Goal: Task Accomplishment & Management: Use online tool/utility

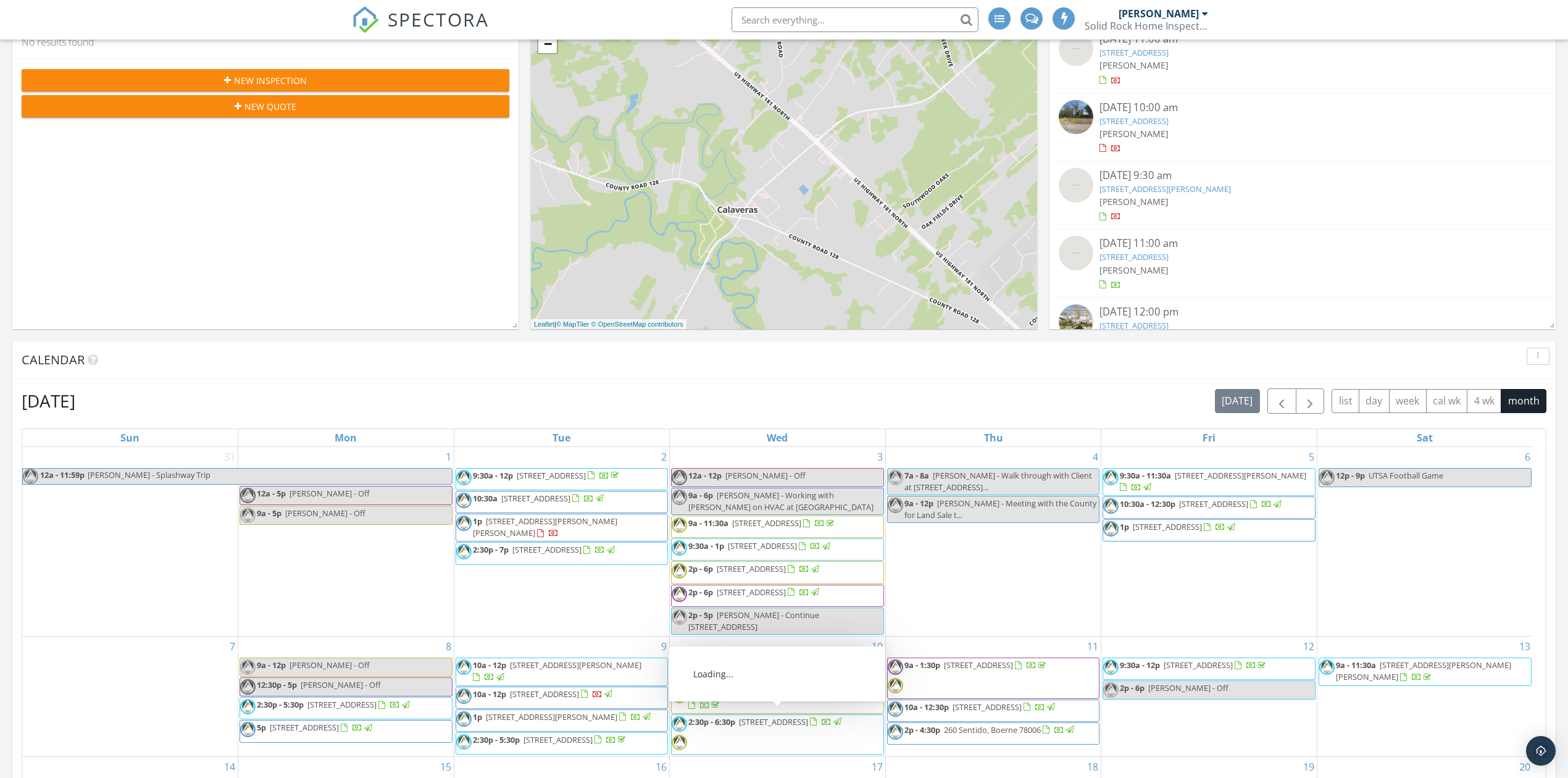
scroll to position [342, 0]
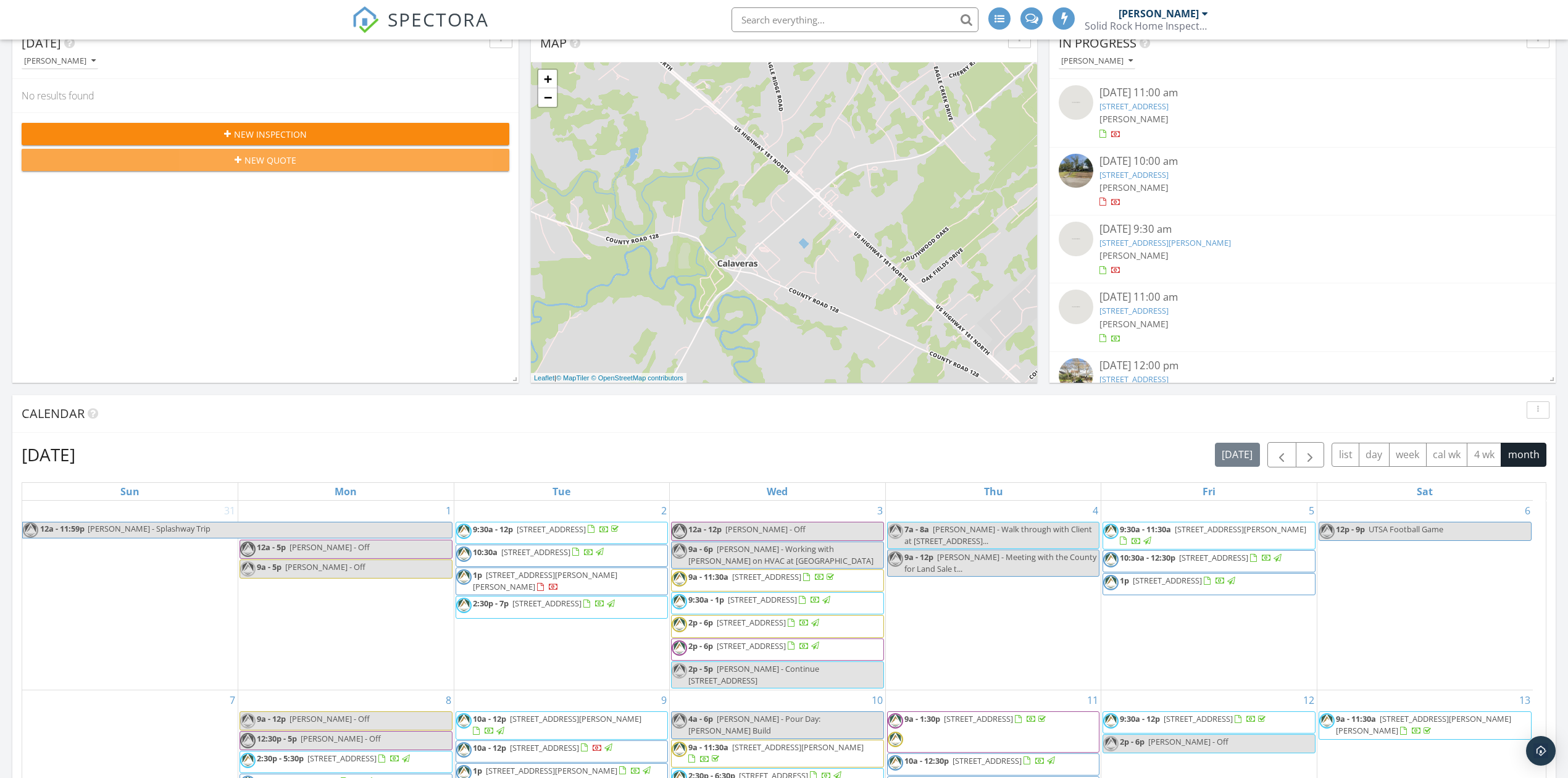
click at [363, 158] on div "New Quote" at bounding box center [266, 160] width 468 height 13
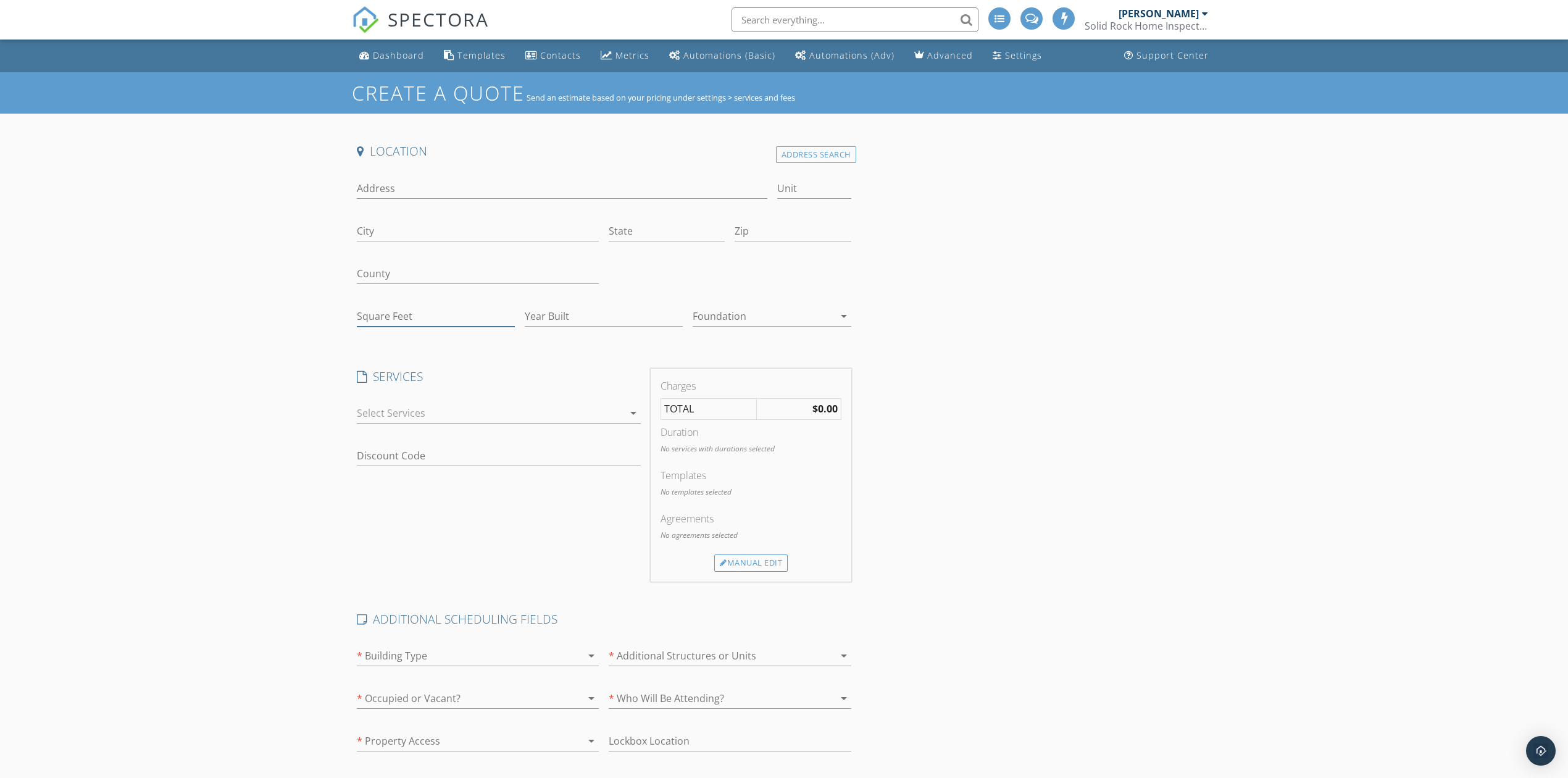
click at [433, 315] on input "Square Feet" at bounding box center [436, 317] width 158 height 21
type input "2143"
type input "2018"
click at [523, 408] on div at bounding box center [490, 413] width 266 height 20
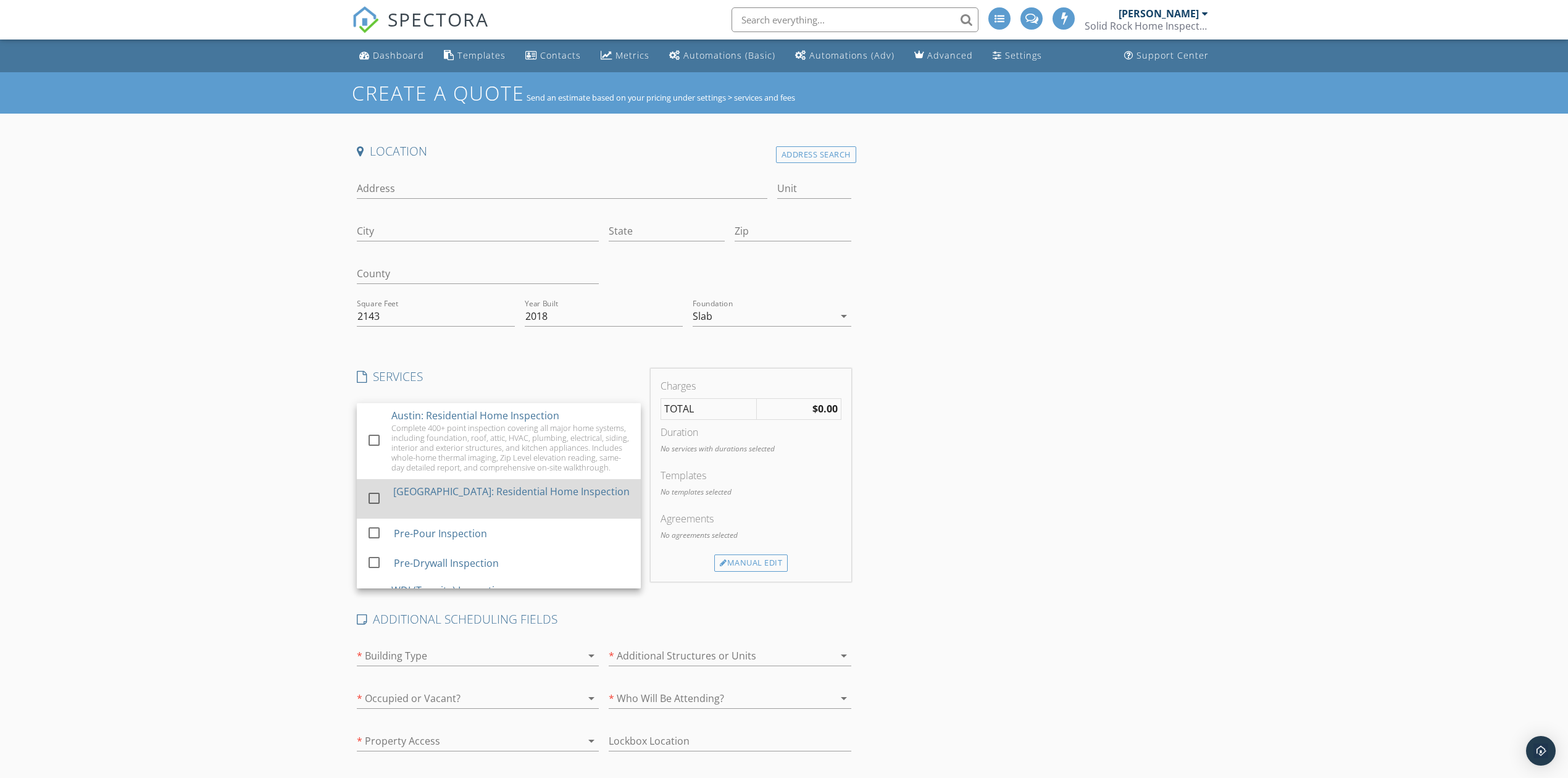
click at [432, 499] on div "San Antonio: Residential Home Inspection" at bounding box center [510, 492] width 236 height 15
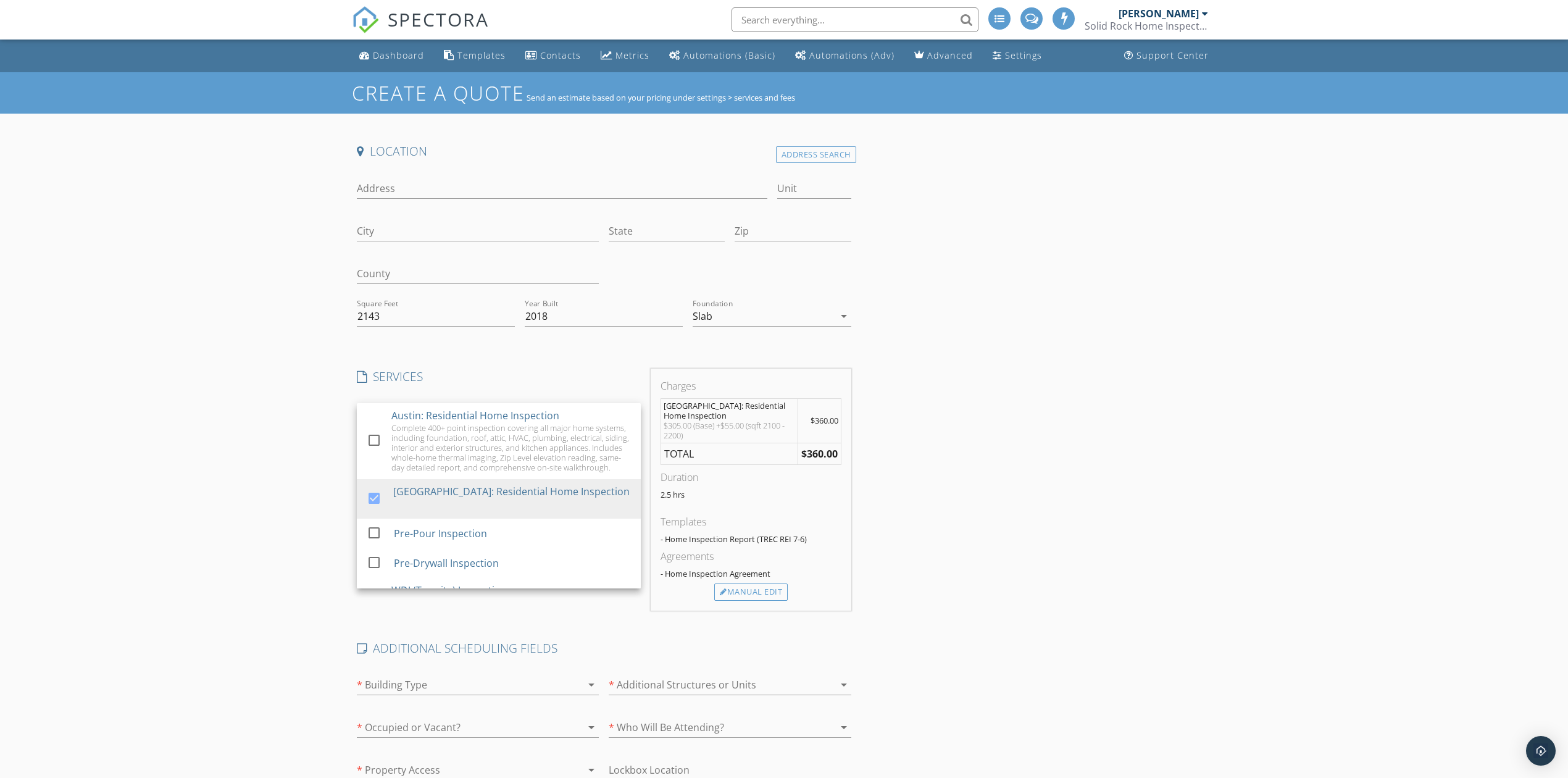
click at [219, 445] on div "Create a Quote Send an estimate based on your pricing under settings > services…" at bounding box center [784, 590] width 1568 height 1037
drag, startPoint x: 398, startPoint y: 312, endPoint x: 343, endPoint y: 320, distance: 55.6
click at [343, 320] on div "Create a Quote Send an estimate based on your pricing under settings > services…" at bounding box center [784, 590] width 1568 height 1037
type input "1904"
click at [301, 326] on div "Create a Quote Send an estimate based on your pricing under settings > services…" at bounding box center [784, 590] width 1568 height 1037
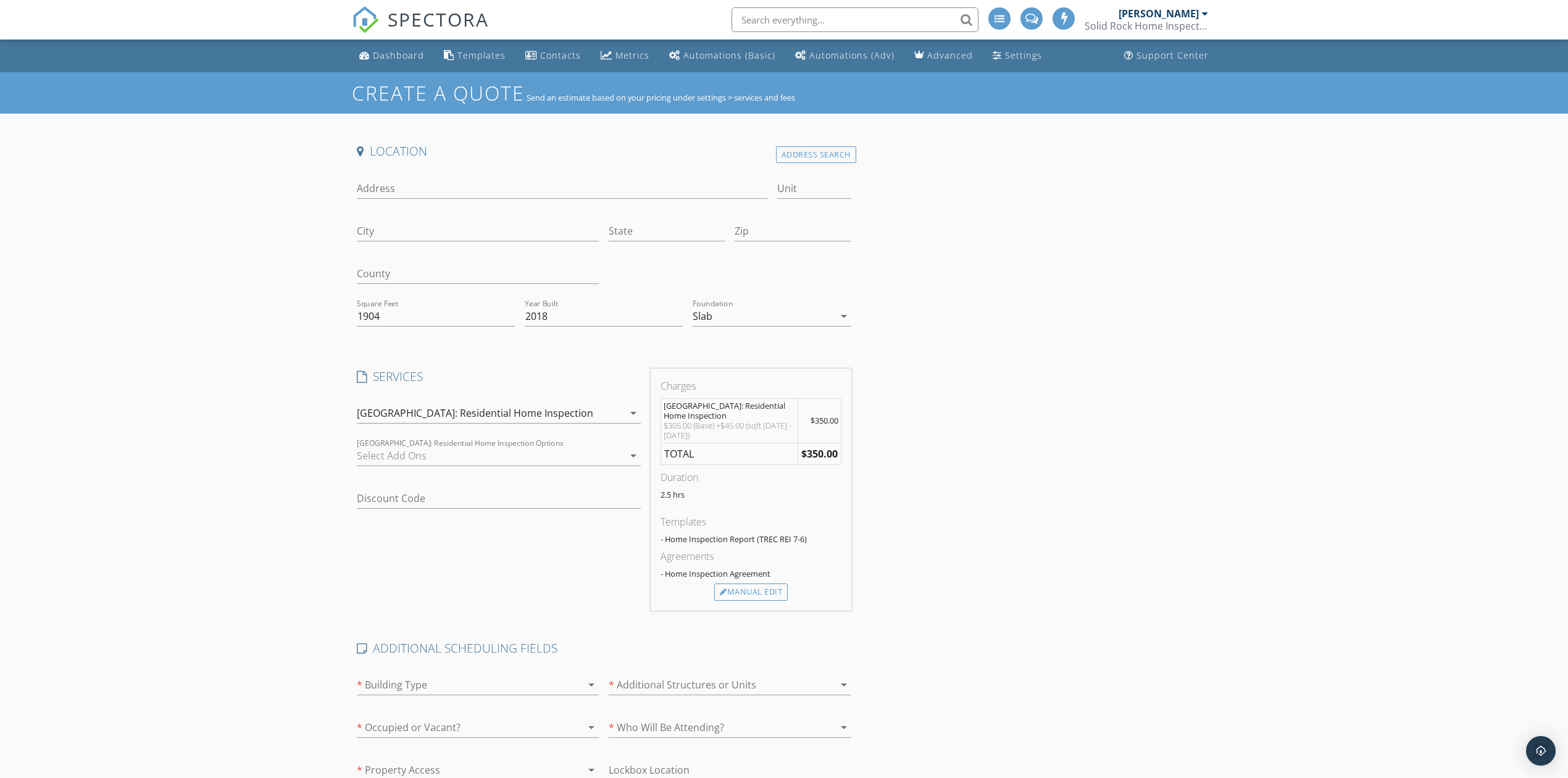
click at [483, 415] on div "San Antonio: Residential Home Inspection" at bounding box center [475, 413] width 236 height 11
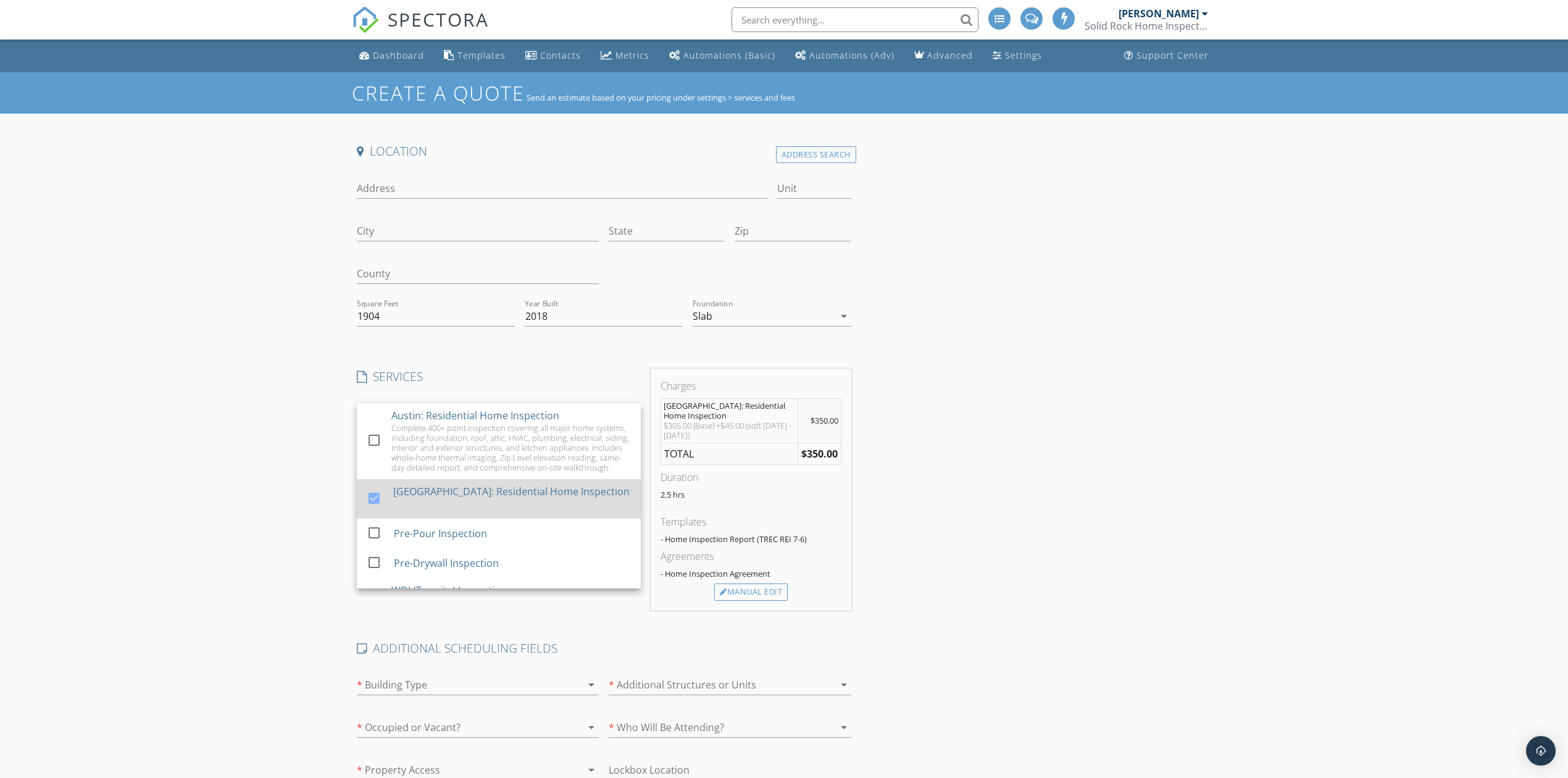
click at [371, 502] on div at bounding box center [374, 497] width 21 height 21
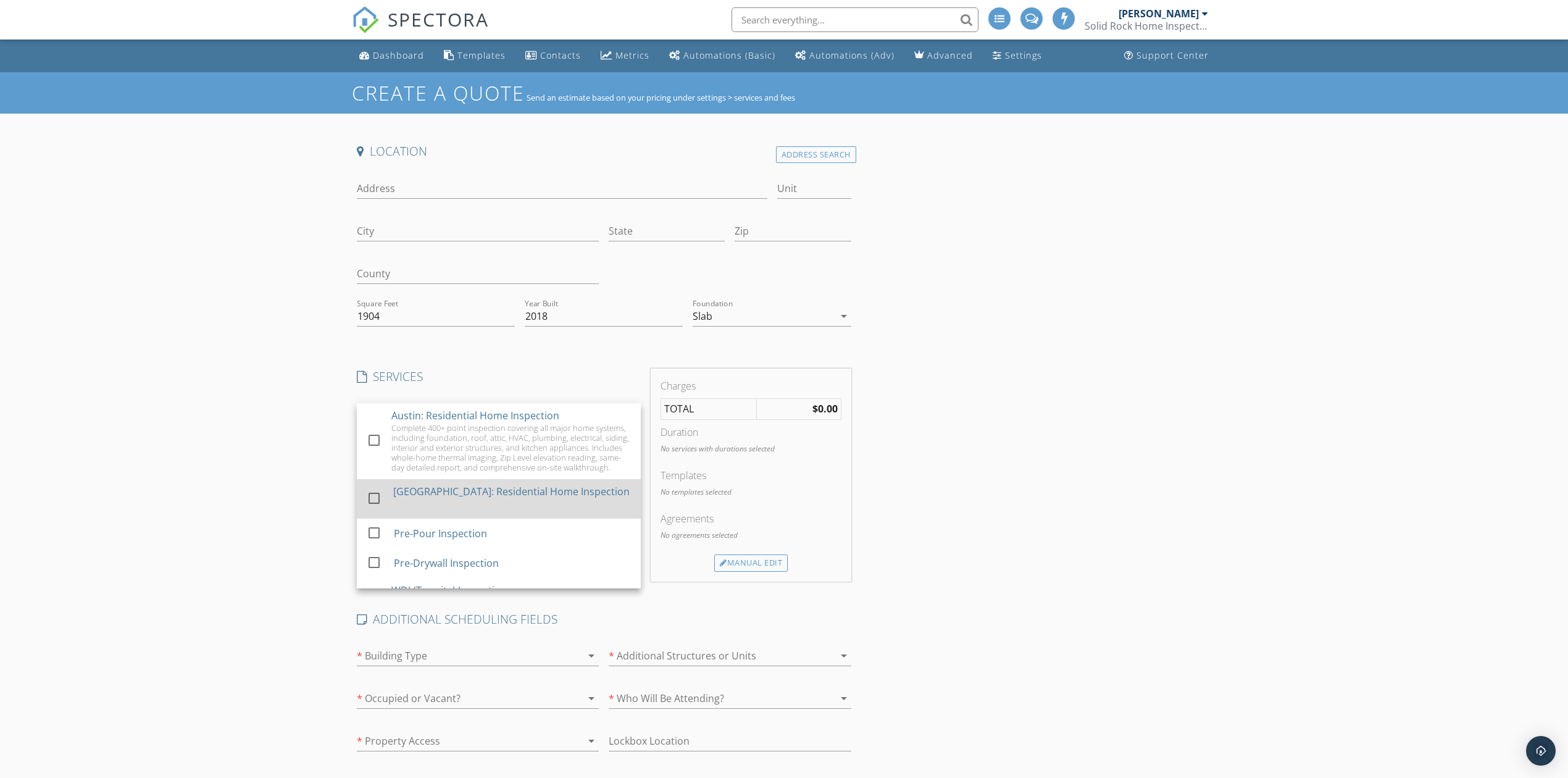
click at [371, 502] on div at bounding box center [374, 497] width 21 height 21
